Goal: Navigation & Orientation: Find specific page/section

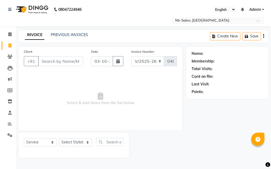
select select "5173"
select select "service"
click at [11, 35] on icon at bounding box center [9, 34] width 3 height 4
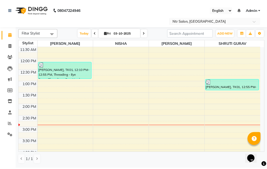
scroll to position [53, 0]
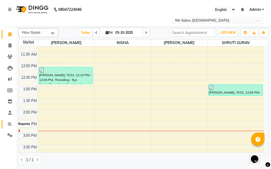
click at [11, 125] on icon at bounding box center [10, 124] width 4 height 4
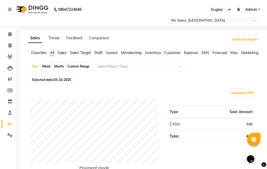
click at [55, 80] on span "03-10-2025" at bounding box center [62, 80] width 17 height 4
select select "10"
select select "2025"
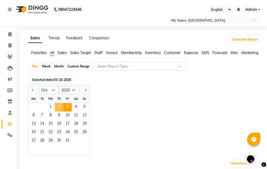
click at [60, 108] on span "2" at bounding box center [59, 107] width 8 height 8
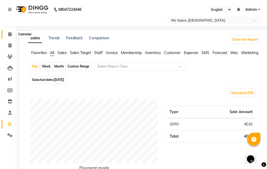
click at [10, 33] on icon at bounding box center [9, 34] width 3 height 4
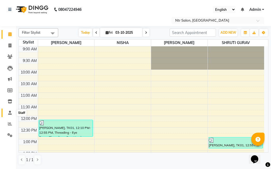
click at [10, 112] on icon at bounding box center [9, 113] width 3 height 4
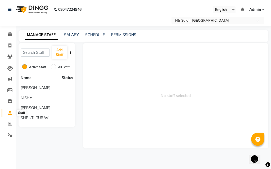
click at [10, 114] on icon at bounding box center [9, 113] width 3 height 4
click at [9, 123] on icon at bounding box center [10, 124] width 4 height 4
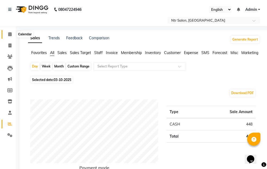
click at [10, 35] on icon at bounding box center [9, 34] width 3 height 4
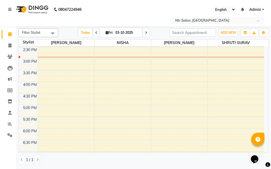
scroll to position [173, 0]
